Goal: Task Accomplishment & Management: Use online tool/utility

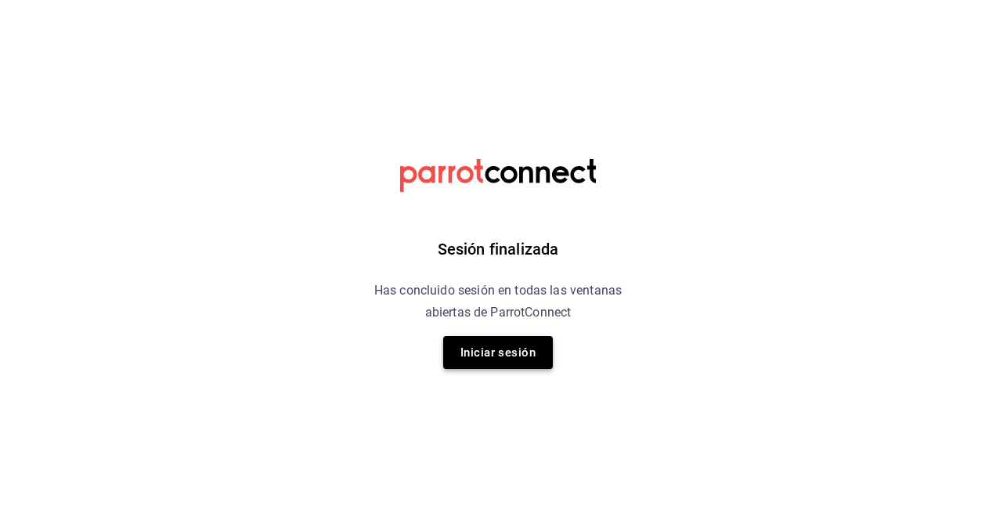
click at [517, 357] on button "Iniciar sesión" at bounding box center [498, 352] width 110 height 33
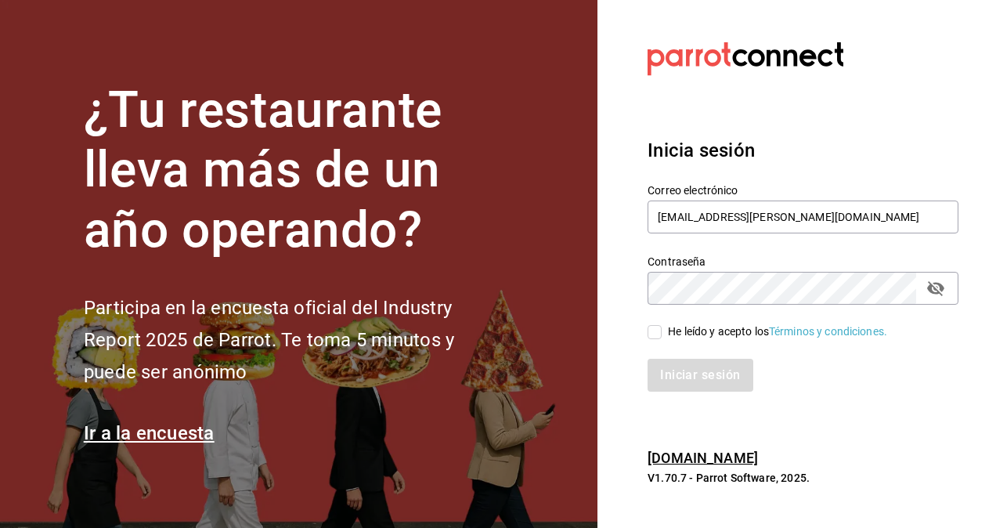
click at [651, 332] on input "He leído y acepto los Términos y condiciones." at bounding box center [654, 332] width 14 height 14
checkbox input "true"
click at [676, 364] on button "Iniciar sesión" at bounding box center [700, 374] width 106 height 33
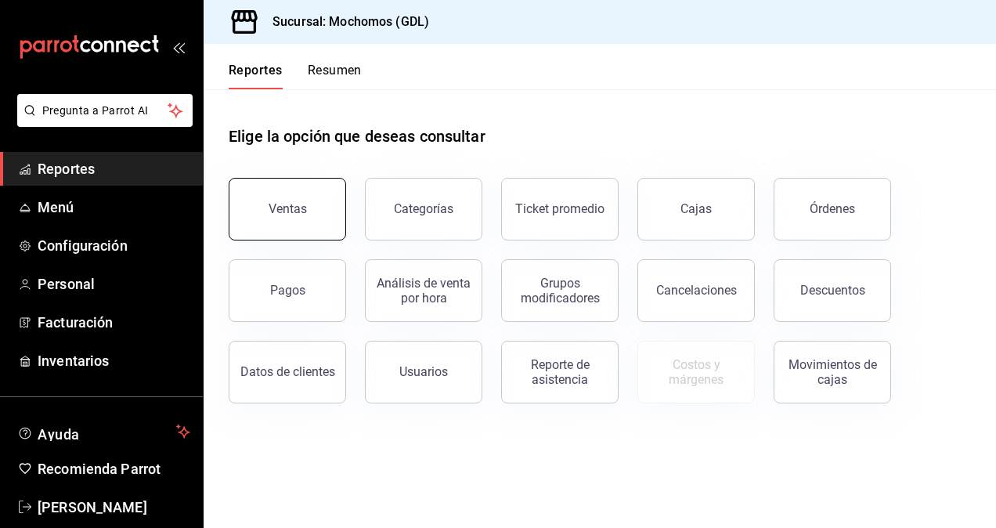
click at [312, 234] on button "Ventas" at bounding box center [287, 209] width 117 height 63
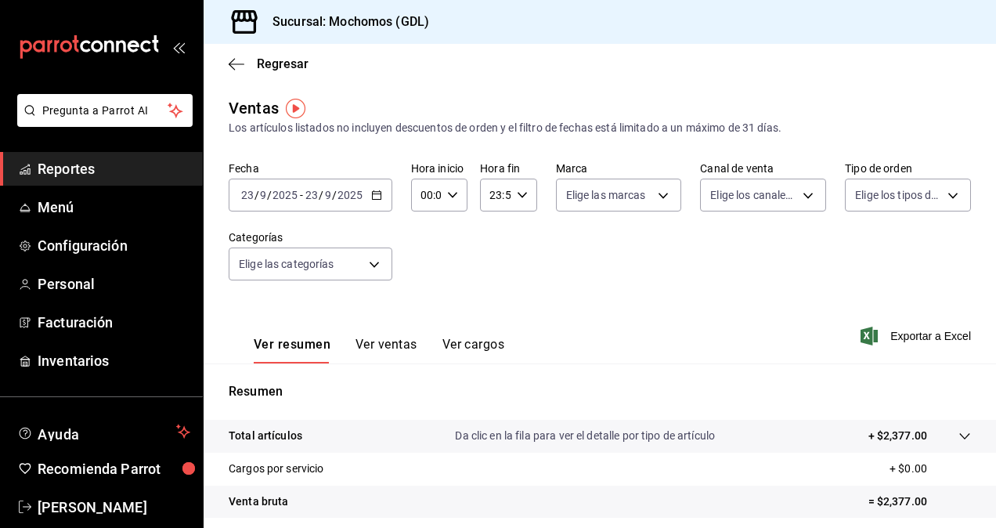
click at [310, 204] on div "2025-09-23 23 / 9 / 2025 - 2025-09-23 23 / 9 / 2025" at bounding box center [311, 194] width 164 height 33
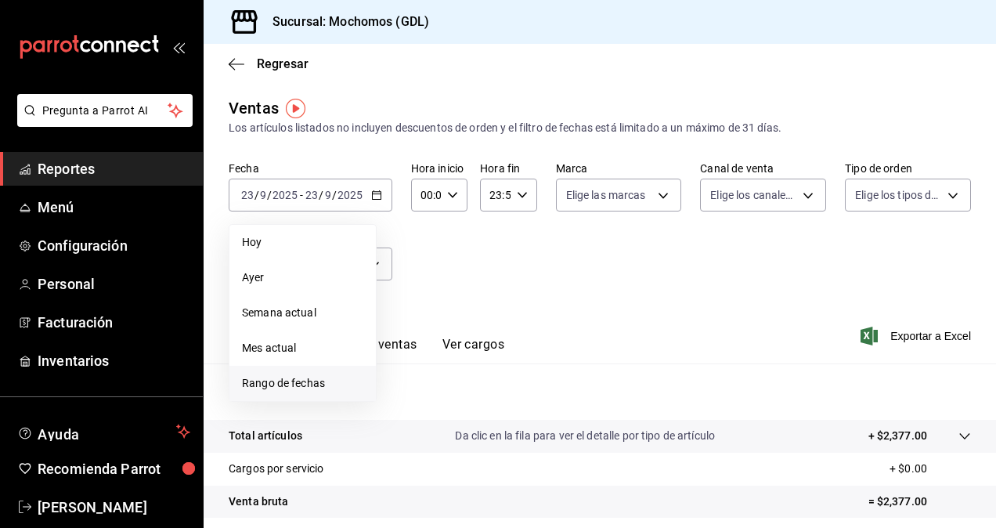
click at [305, 377] on span "Rango de fechas" at bounding box center [302, 383] width 121 height 16
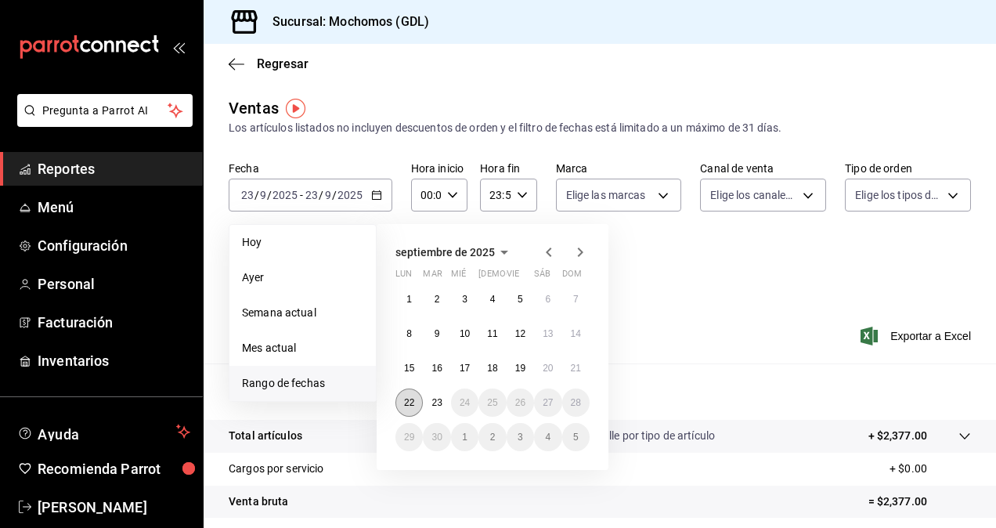
click at [413, 400] on abbr "22" at bounding box center [409, 402] width 10 height 11
click at [427, 401] on button "23" at bounding box center [436, 402] width 27 height 28
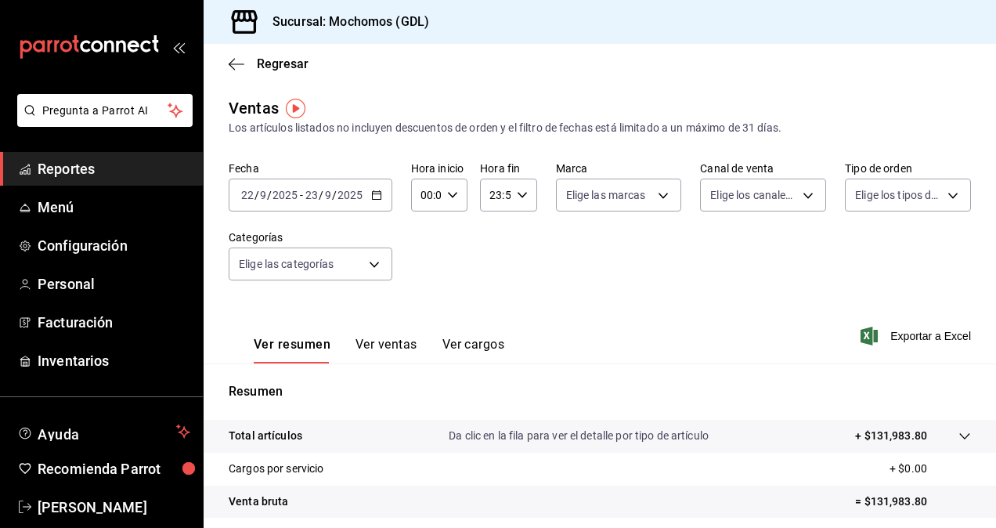
click at [447, 190] on icon "button" at bounding box center [452, 194] width 11 height 11
click at [421, 302] on button "02" at bounding box center [423, 309] width 22 height 31
click at [455, 193] on div at bounding box center [498, 264] width 996 height 528
click at [455, 193] on icon "button" at bounding box center [452, 194] width 11 height 11
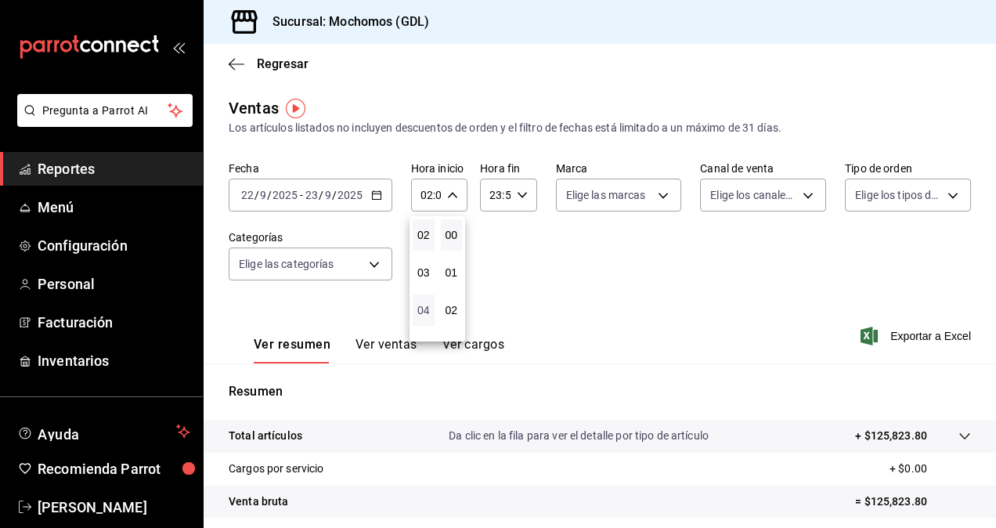
click at [425, 304] on span "04" at bounding box center [423, 310] width 3 height 13
type input "04:00"
click at [553, 254] on div at bounding box center [498, 264] width 996 height 528
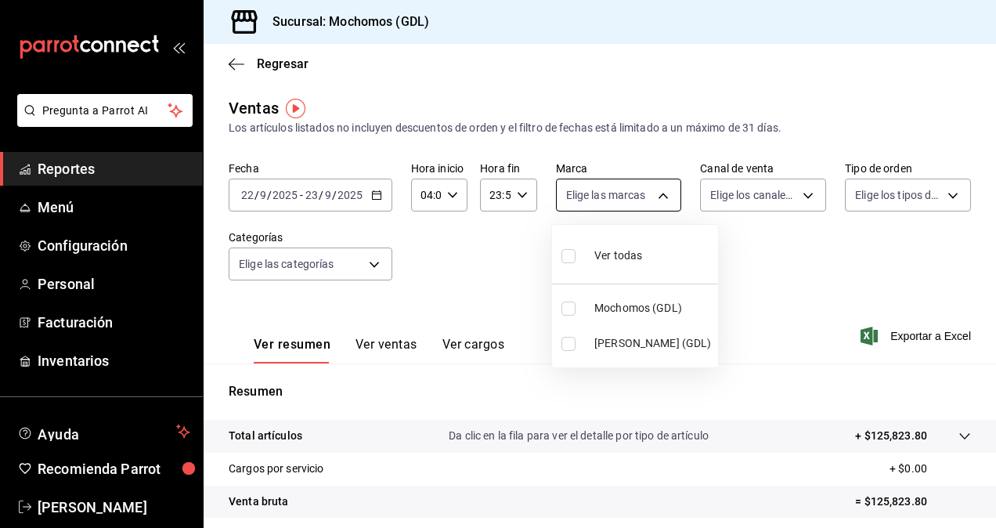
click at [610, 190] on body "Pregunta a Parrot AI Reportes Menú Configuración Personal Facturación Inventari…" at bounding box center [498, 264] width 996 height 528
click at [568, 343] on input "checkbox" at bounding box center [568, 344] width 14 height 14
checkbox input "true"
type input "9cac9703-0c5a-4d8b-addd-5b6b571d65b9"
click at [744, 254] on div at bounding box center [498, 264] width 996 height 528
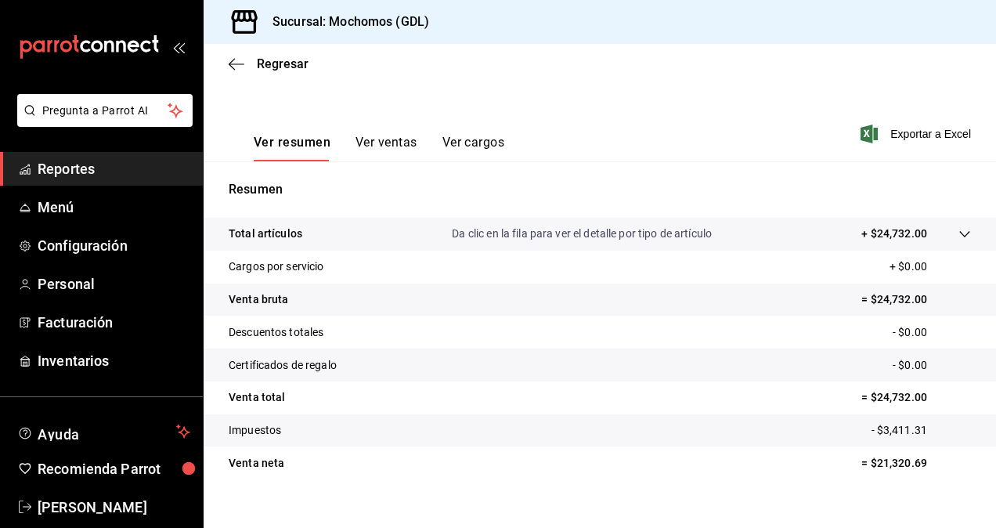
scroll to position [211, 0]
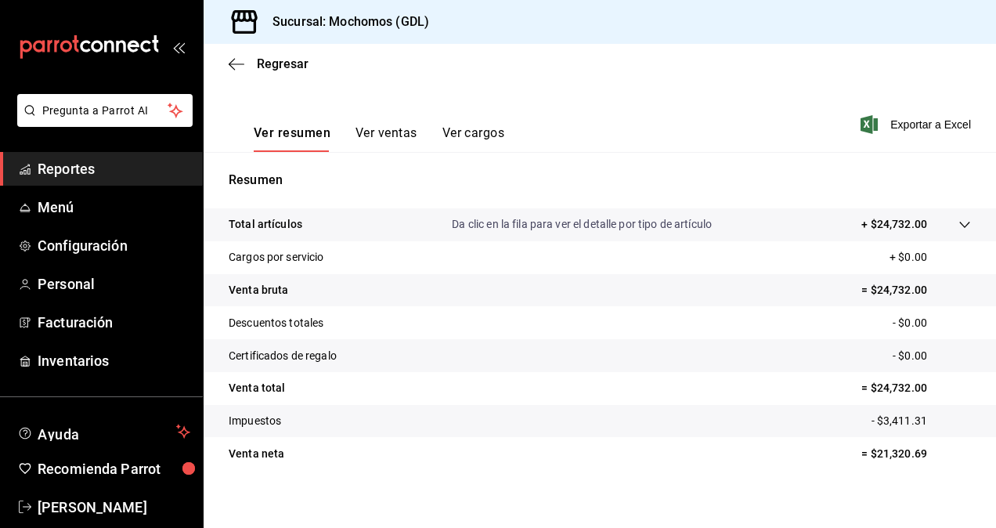
click at [905, 455] on p "= $21,320.69" at bounding box center [916, 453] width 110 height 16
copy p "21,320.69"
click at [926, 120] on span "Exportar a Excel" at bounding box center [916, 124] width 107 height 19
